Goal: Information Seeking & Learning: Learn about a topic

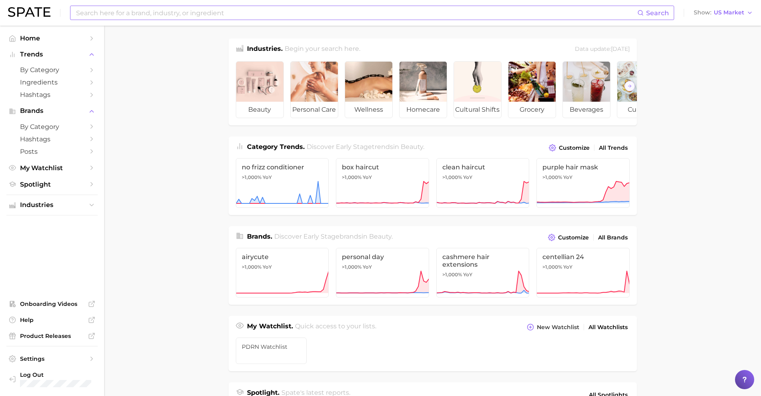
click at [110, 15] on input at bounding box center [356, 13] width 562 height 14
type input "c"
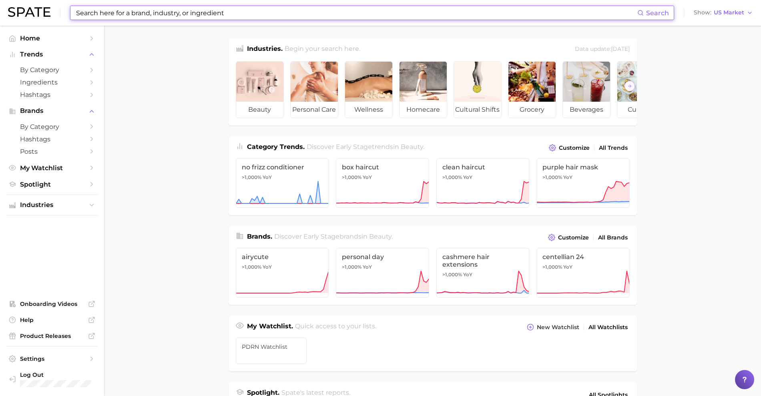
click at [341, 15] on input at bounding box center [356, 13] width 562 height 14
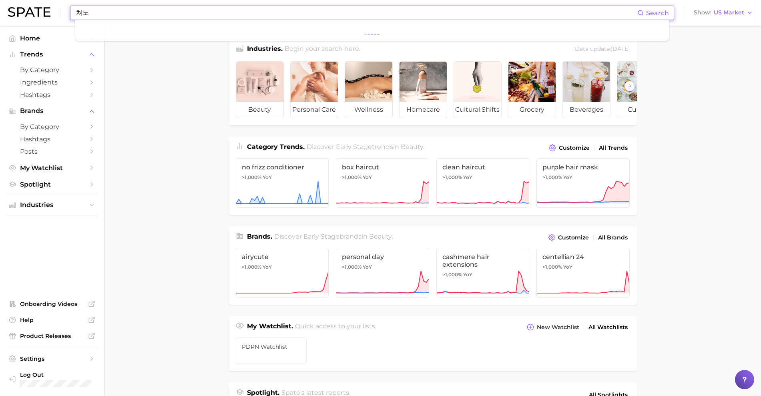
type input "쳐"
type input "cushion foundation"
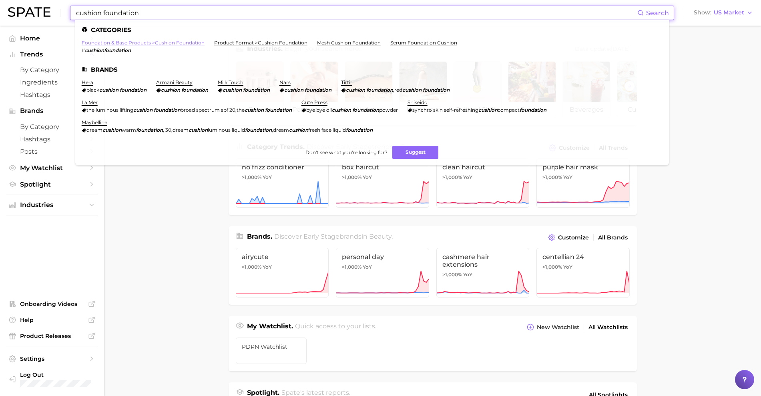
click at [161, 43] on link "foundation & base products > cushion foundation" at bounding box center [143, 43] width 123 height 6
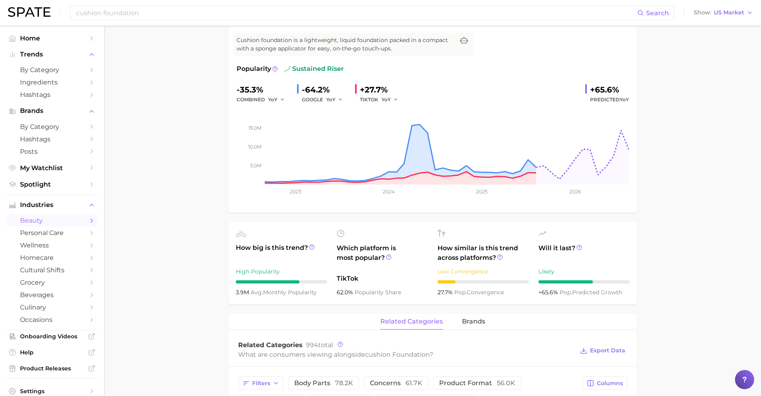
scroll to position [100, 0]
